Goal: Transaction & Acquisition: Purchase product/service

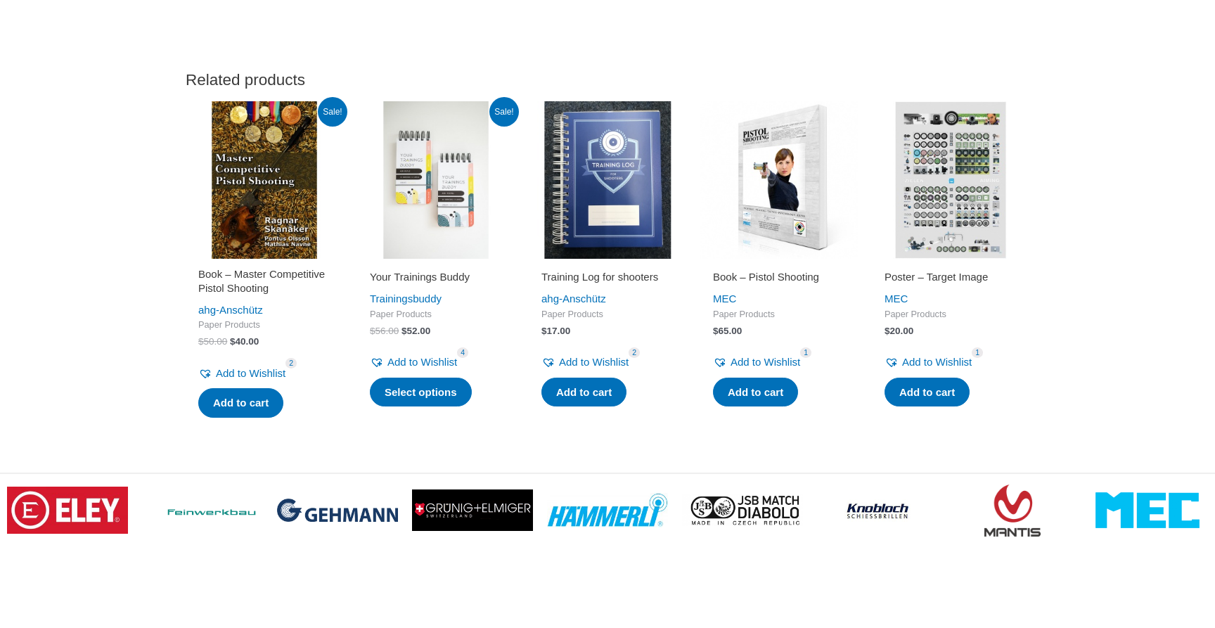
scroll to position [2138, 0]
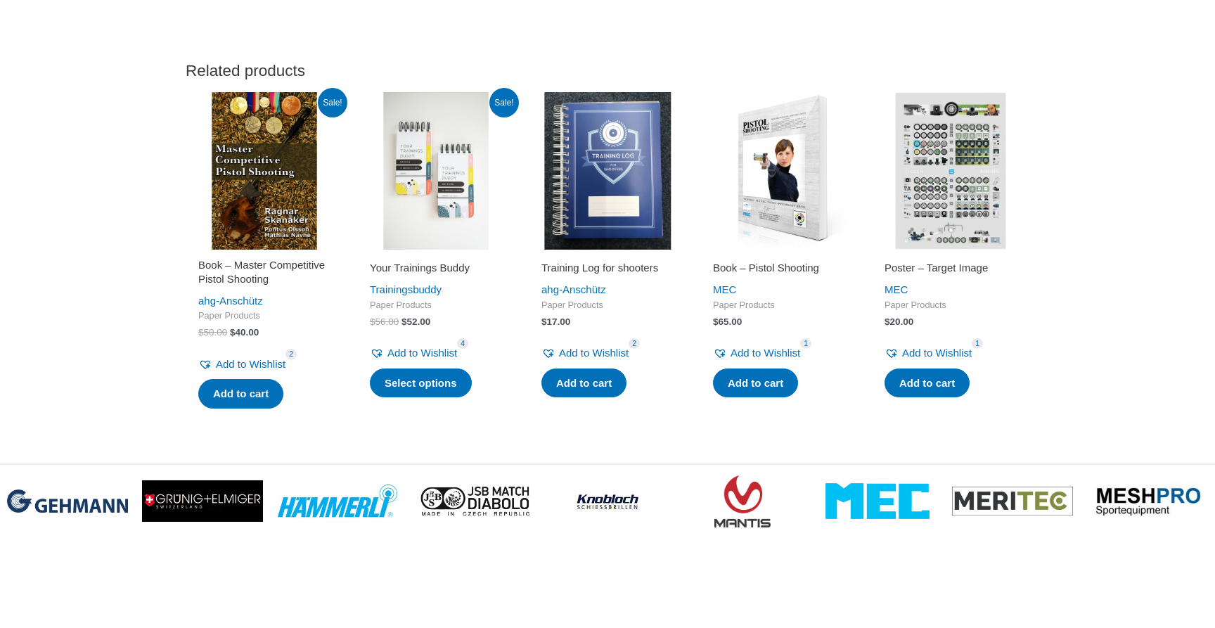
click at [444, 231] on img at bounding box center [435, 170] width 157 height 157
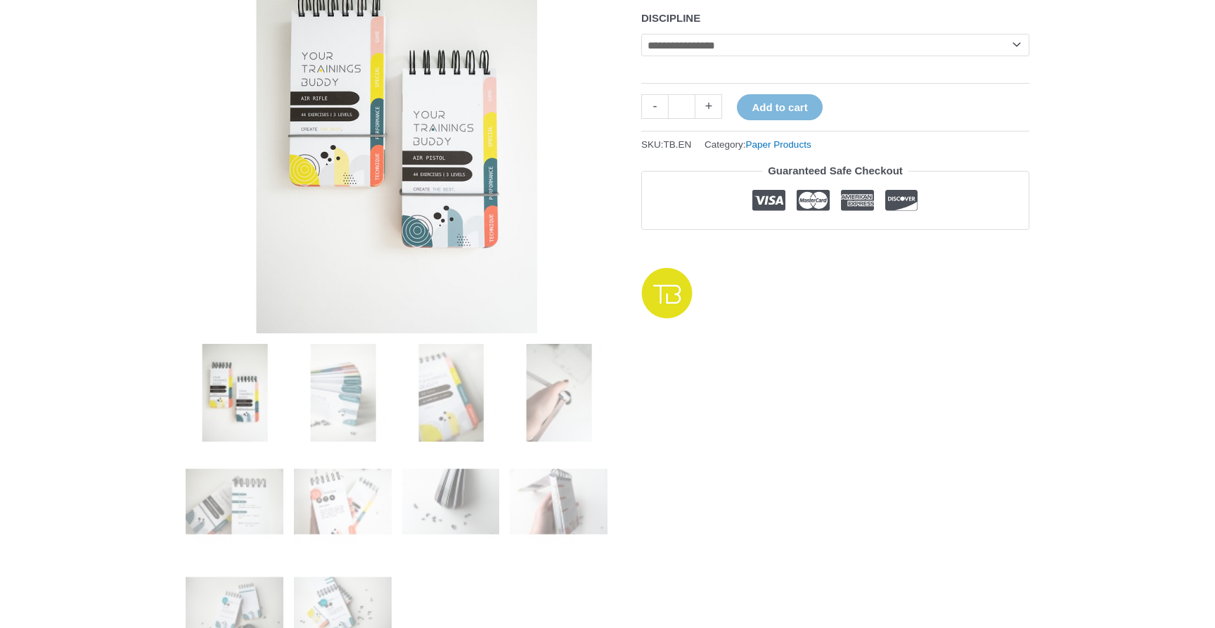
scroll to position [267, 0]
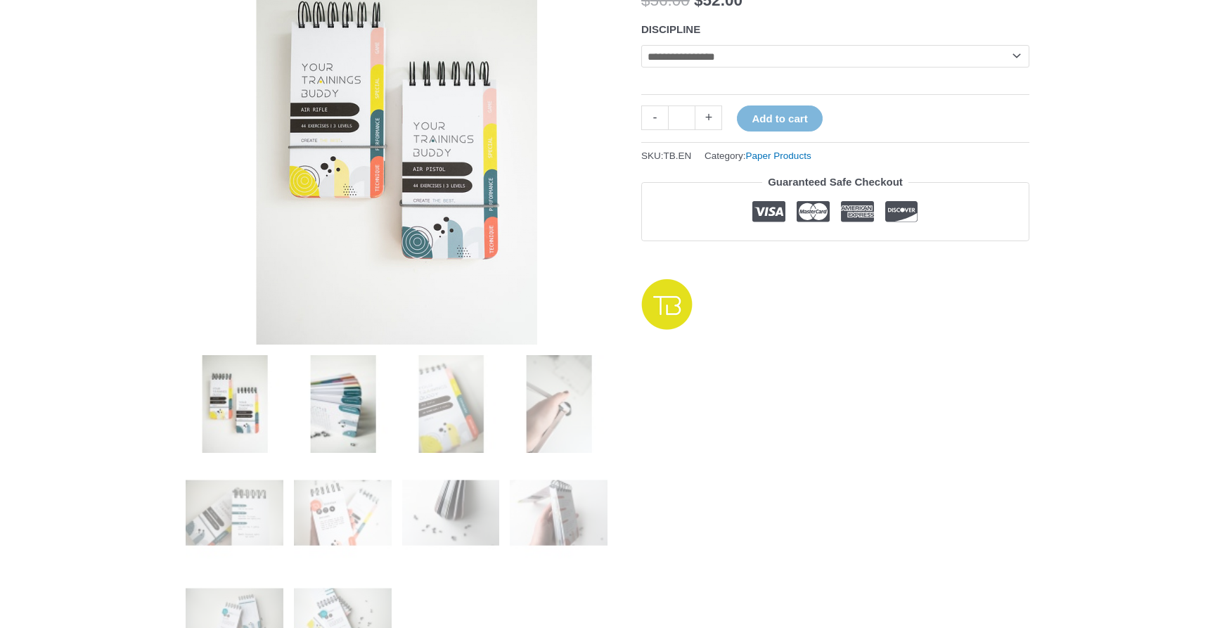
click at [349, 413] on img at bounding box center [343, 404] width 98 height 98
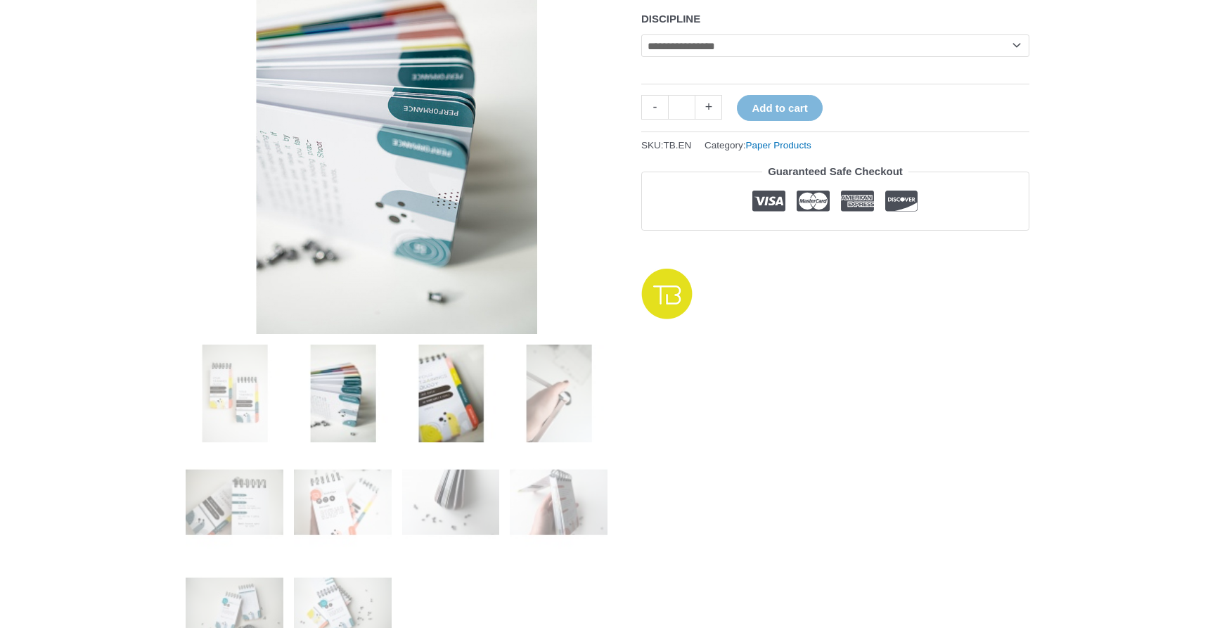
scroll to position [276, 0]
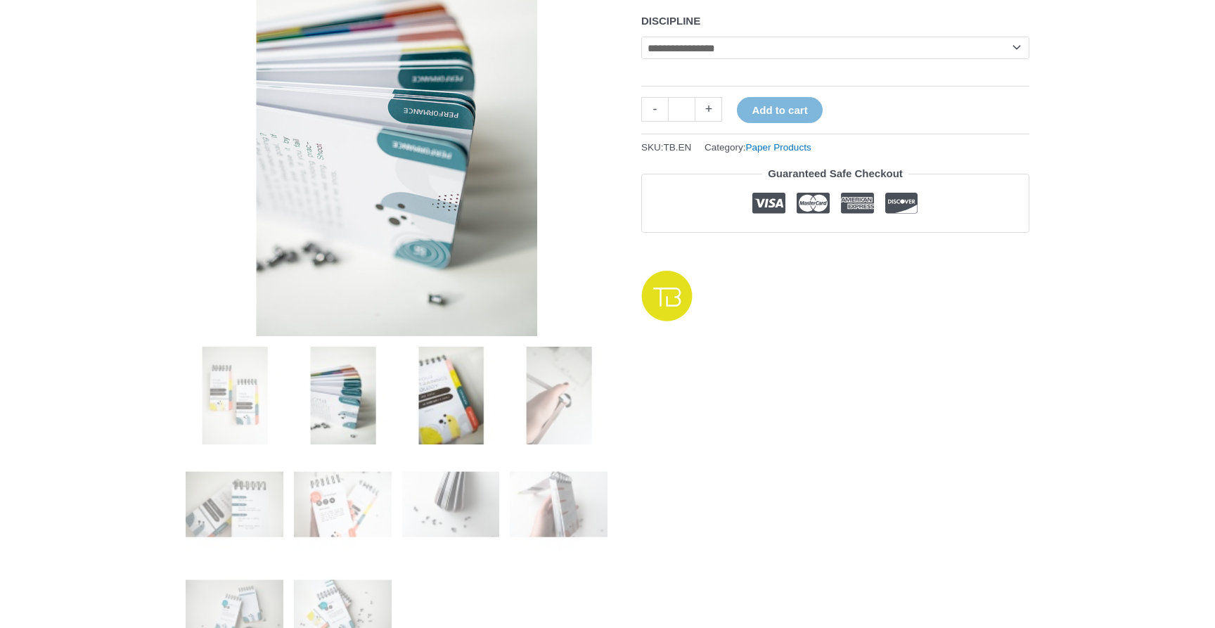
click at [437, 411] on img at bounding box center [451, 396] width 98 height 98
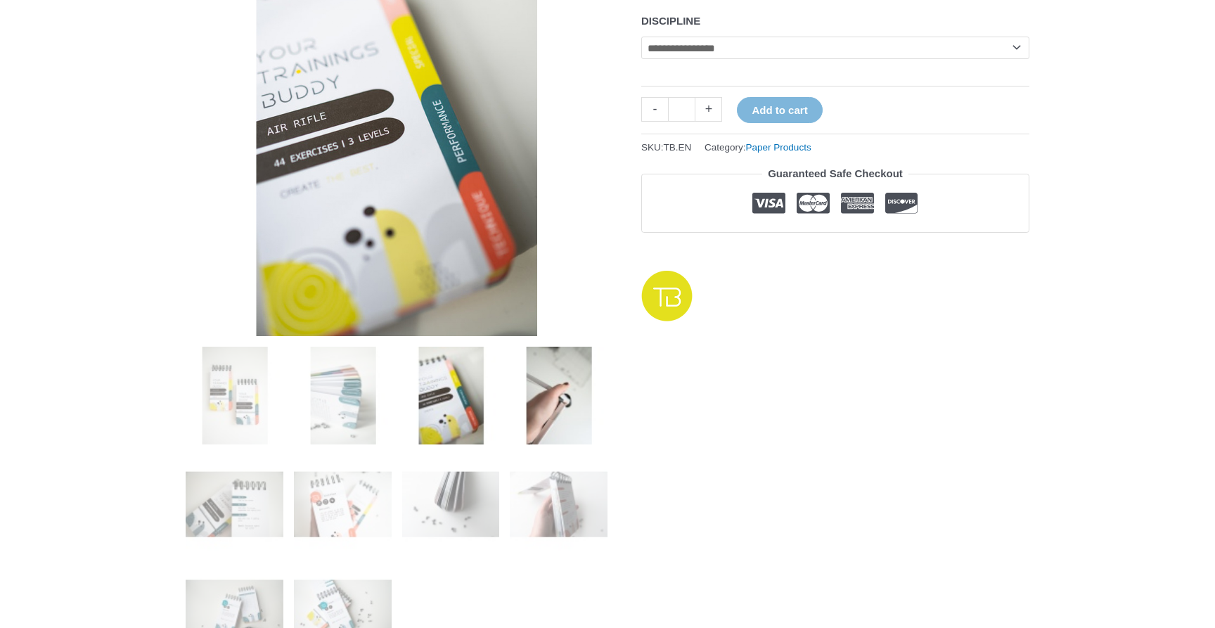
scroll to position [275, 0]
click at [543, 412] on img at bounding box center [559, 396] width 98 height 98
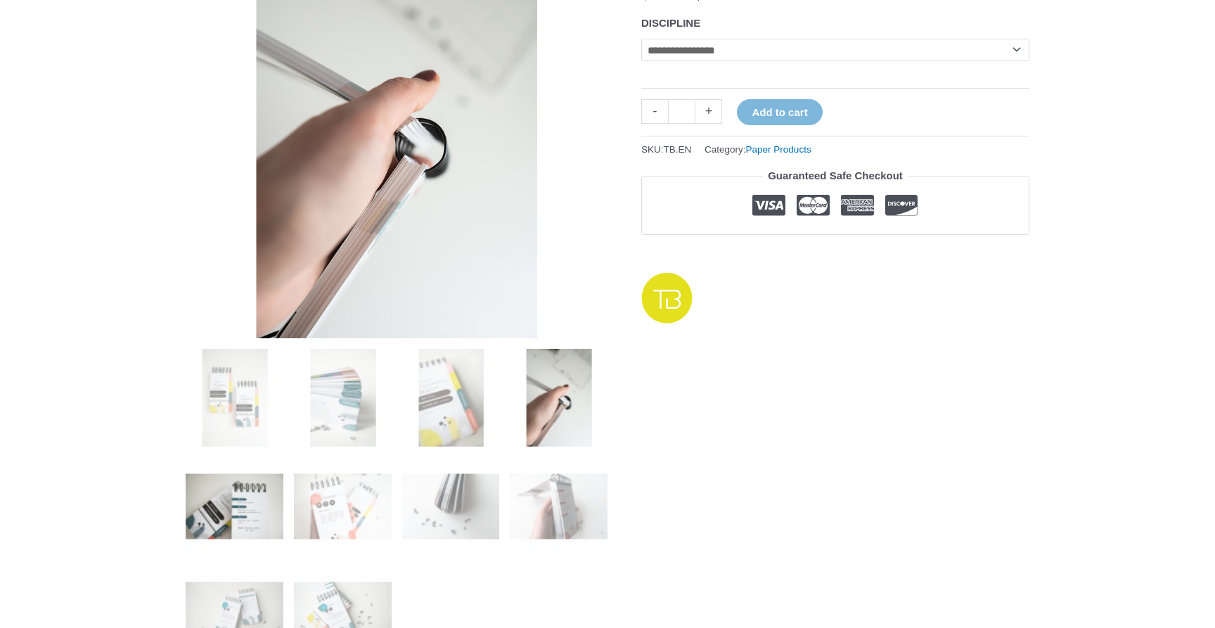
click at [256, 501] on img at bounding box center [235, 506] width 98 height 98
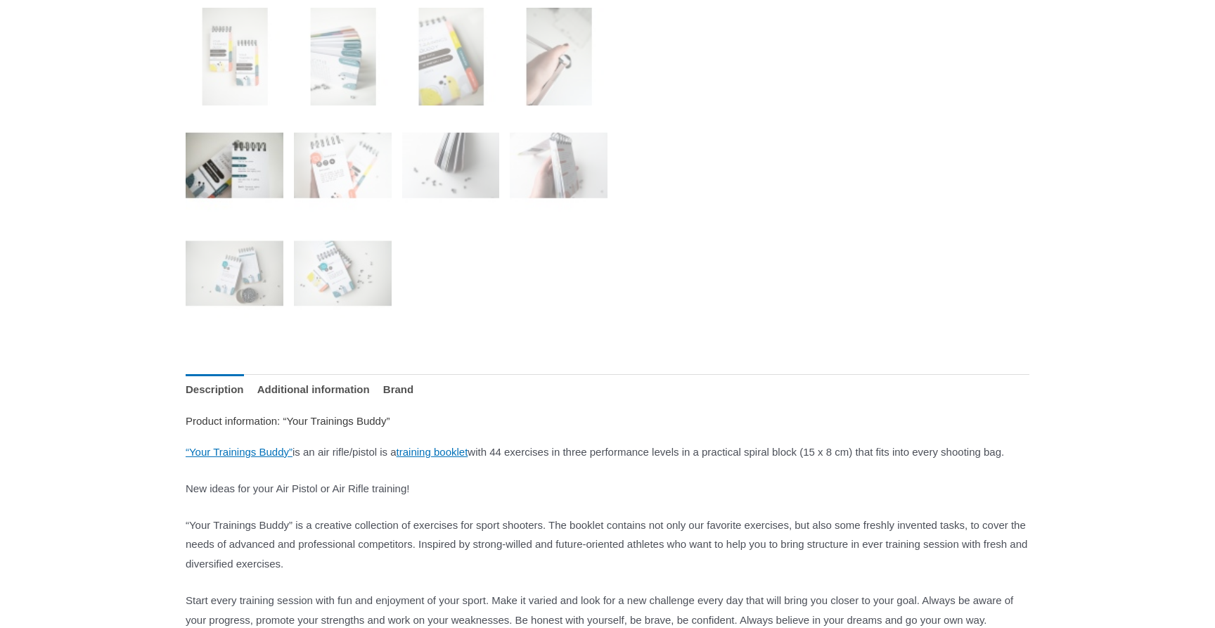
scroll to position [0, 0]
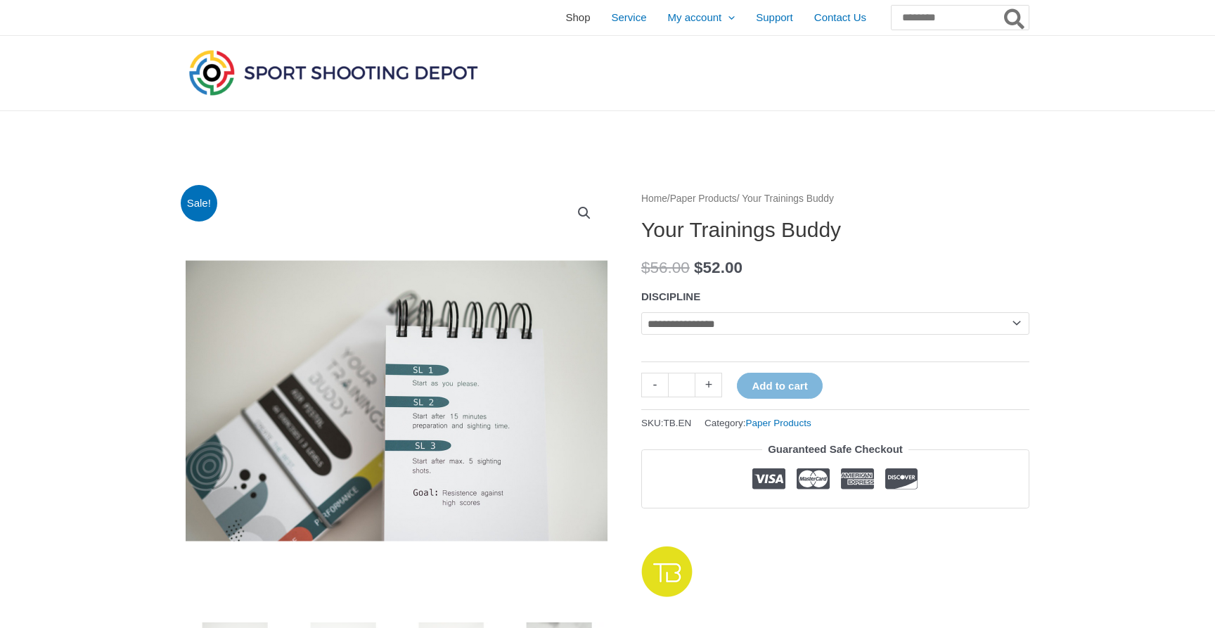
click at [565, 18] on span "Shop" at bounding box center [577, 17] width 25 height 35
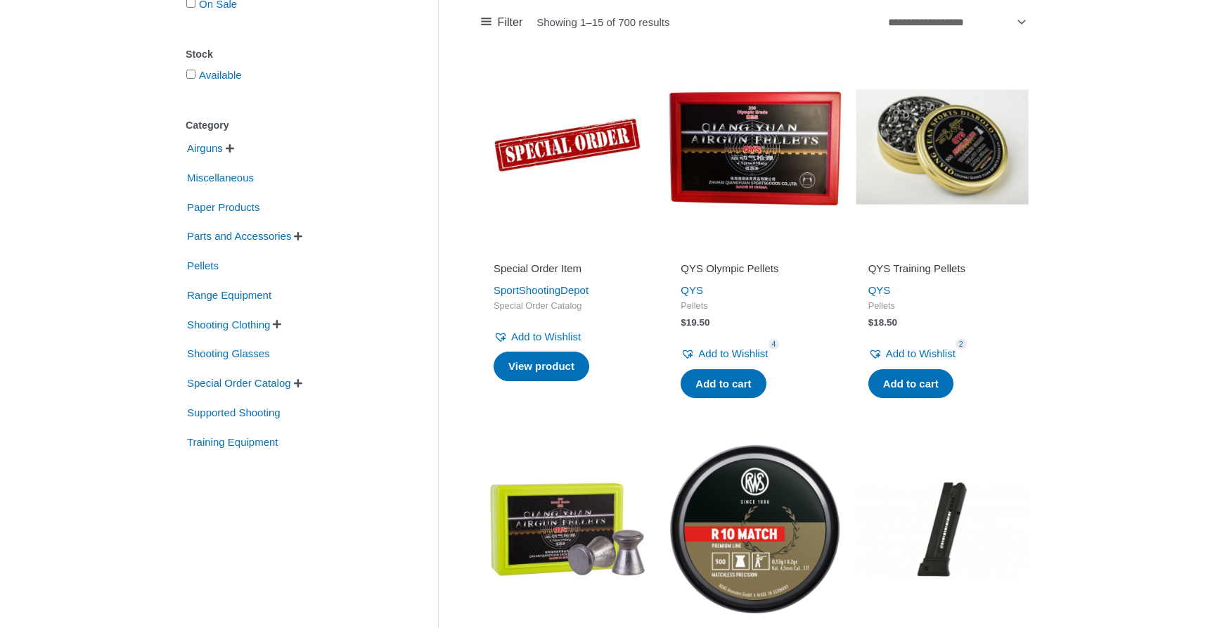
scroll to position [257, 0]
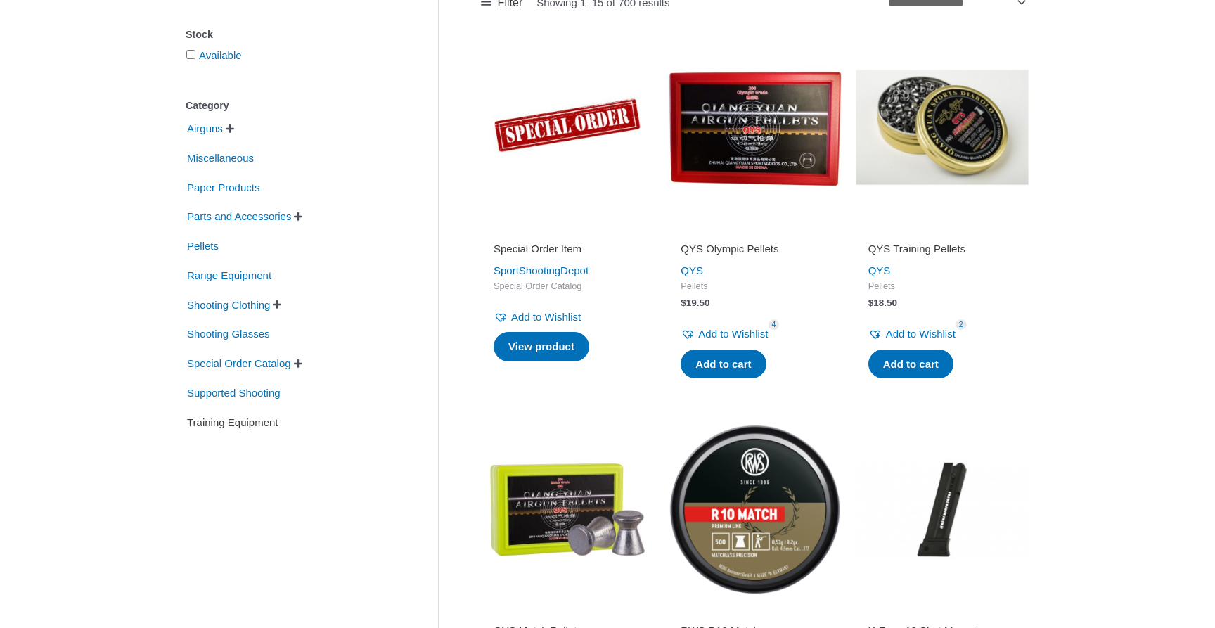
click at [259, 426] on span "Training Equipment" at bounding box center [233, 423] width 94 height 24
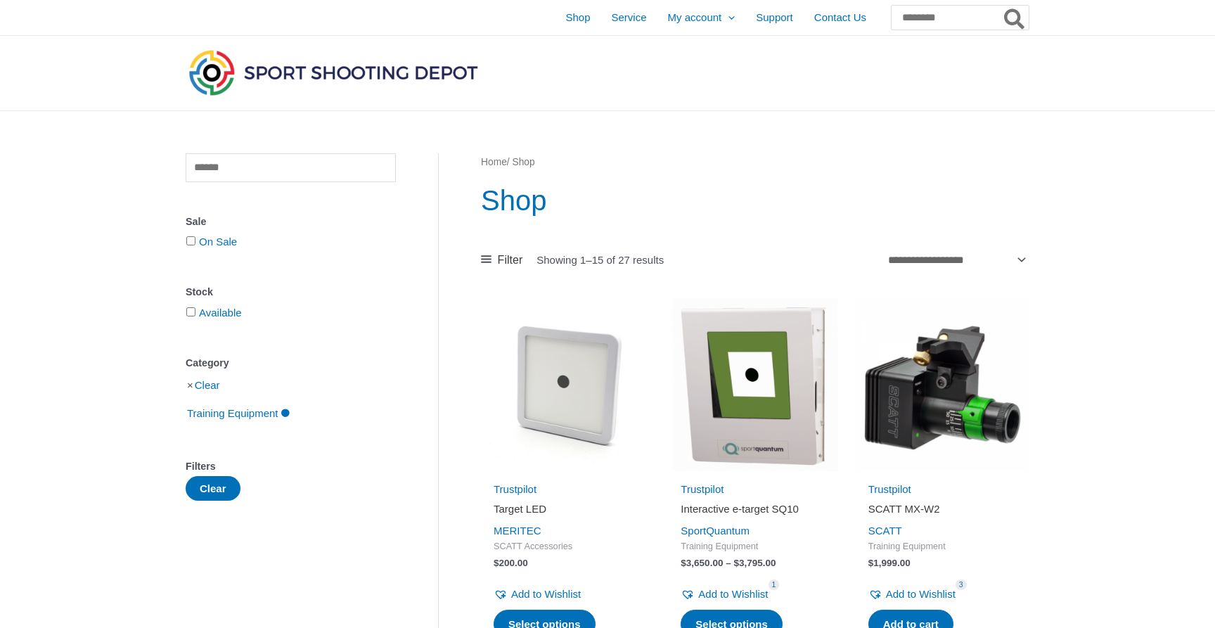
click at [264, 183] on div "Clear Sale On Sale Stock Available Category Clear Training Equipment Filters Cl…" at bounding box center [291, 326] width 210 height 347
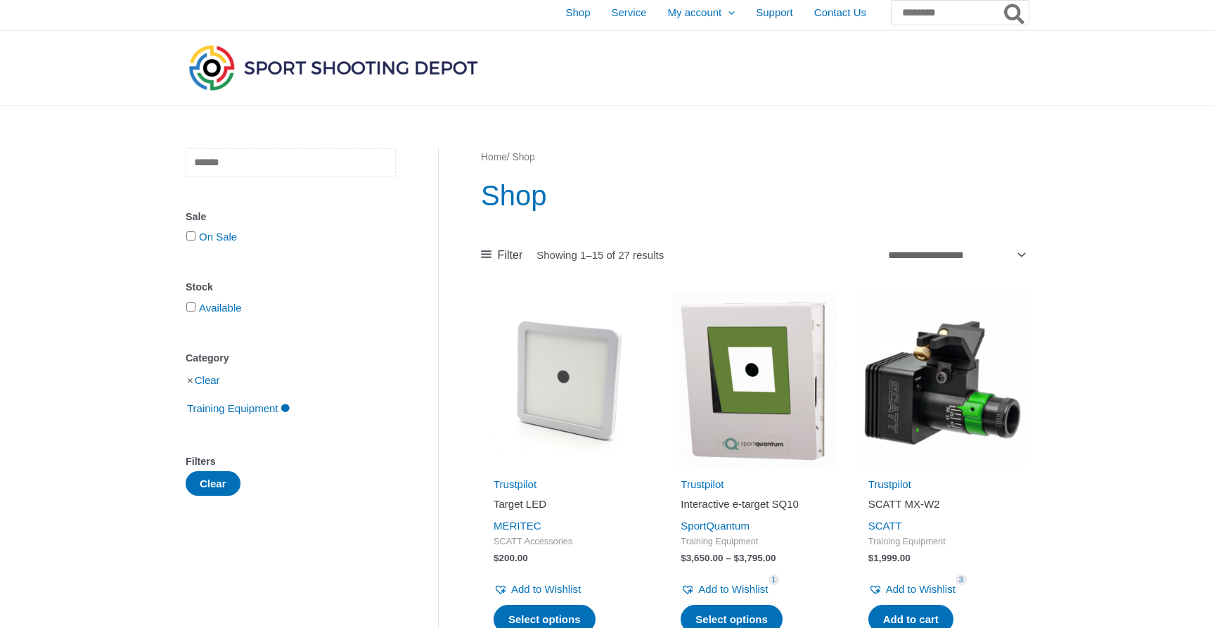
click at [260, 177] on input "text" at bounding box center [291, 162] width 210 height 29
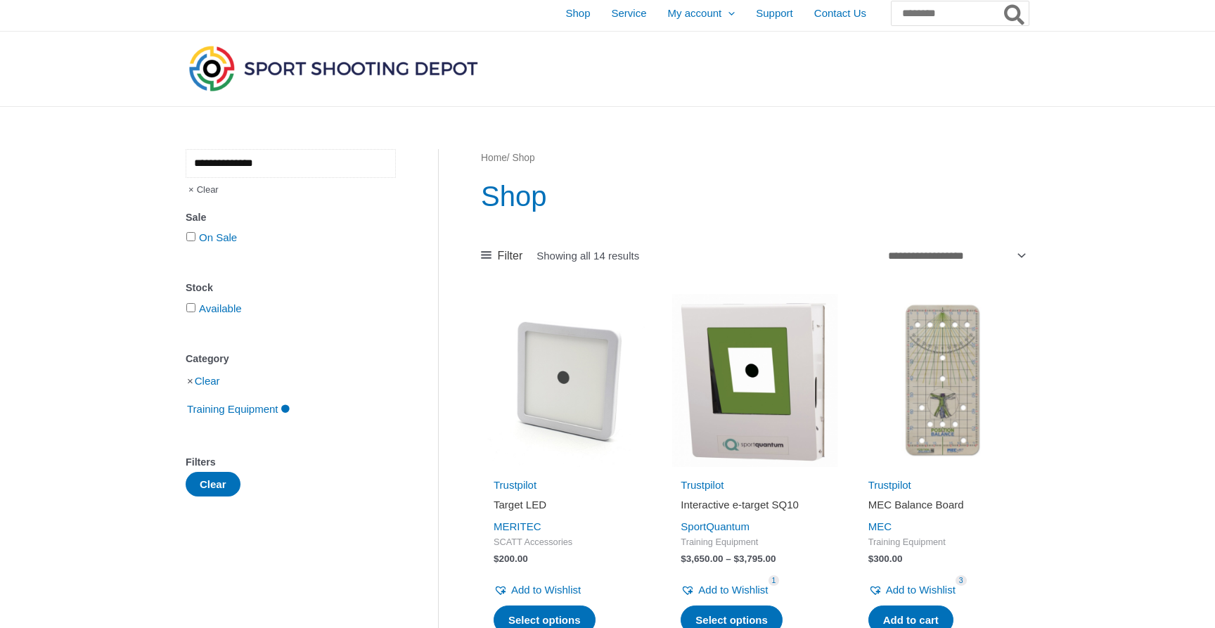
type input "**********"
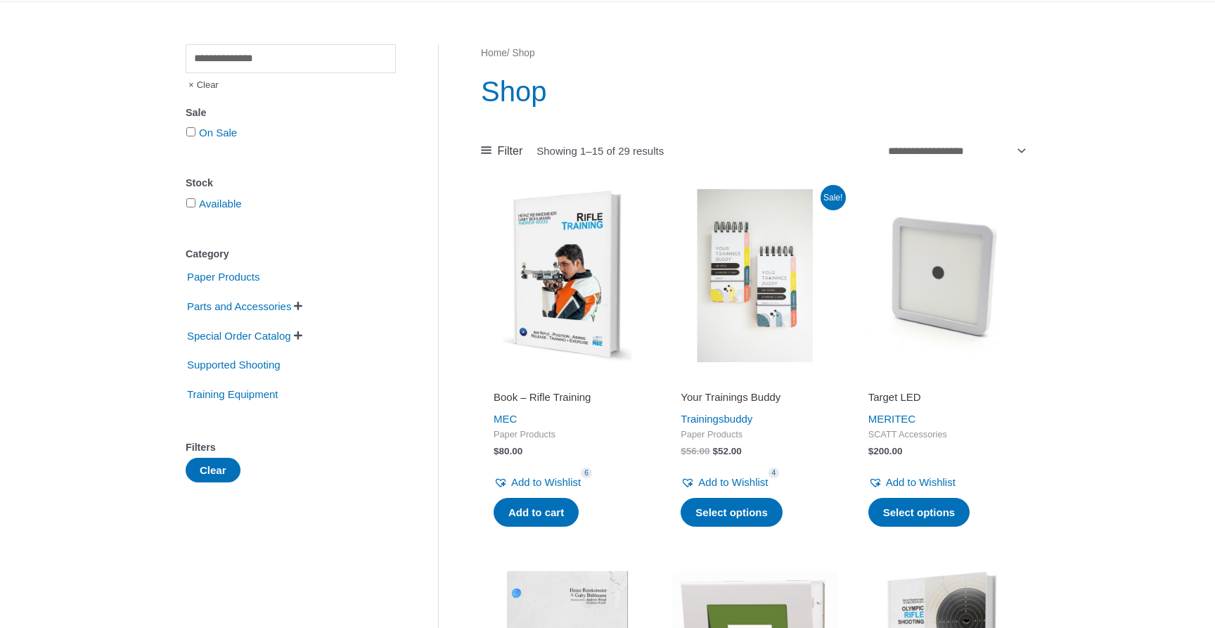
scroll to position [122, 0]
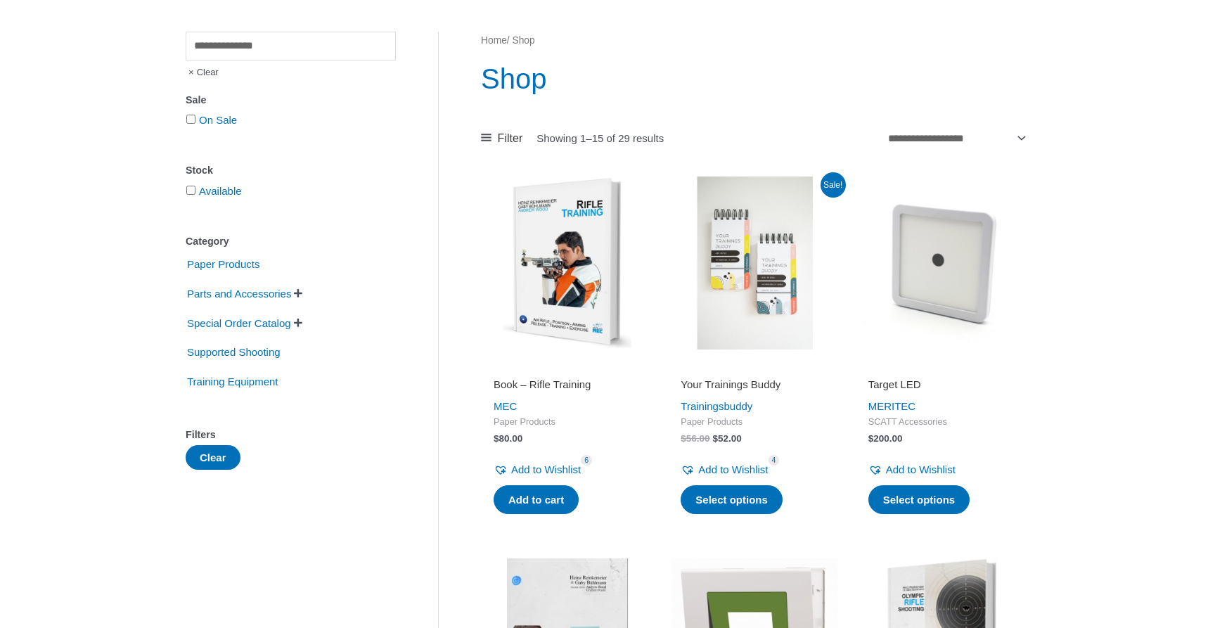
click at [586, 304] on img at bounding box center [567, 262] width 173 height 173
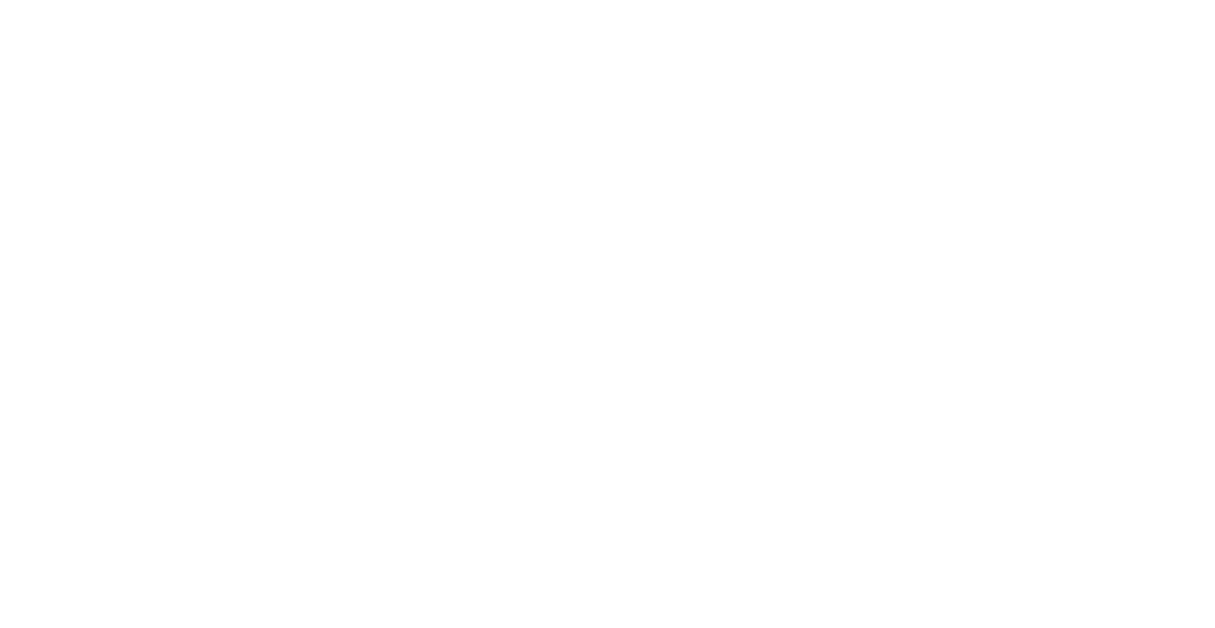
scroll to position [859, 0]
